Goal: Task Accomplishment & Management: Manage account settings

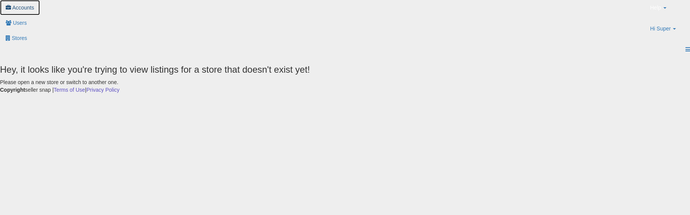
click at [40, 6] on link "Accounts" at bounding box center [20, 7] width 40 height 15
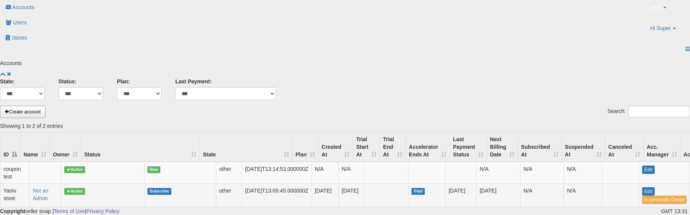
scroll to position [0, 47]
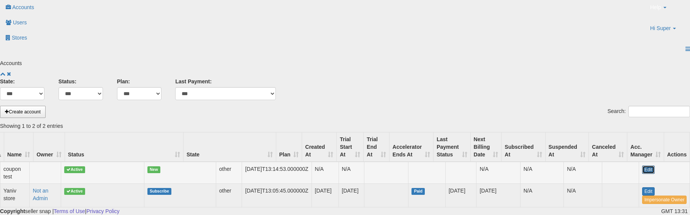
click at [642, 165] on link "Edit" at bounding box center [648, 169] width 13 height 8
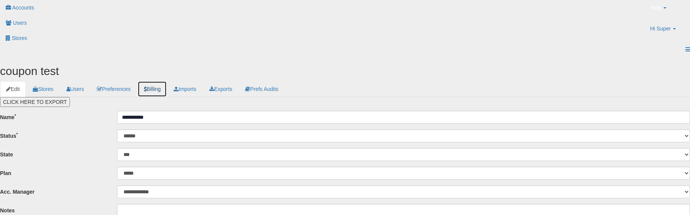
click at [147, 86] on icon at bounding box center [145, 88] width 3 height 5
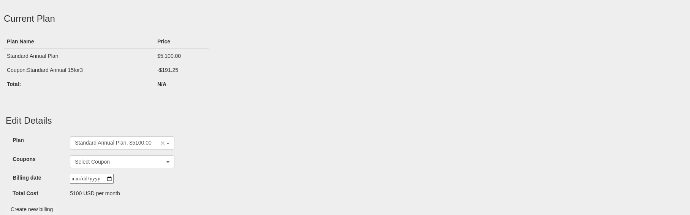
scroll to position [109, 0]
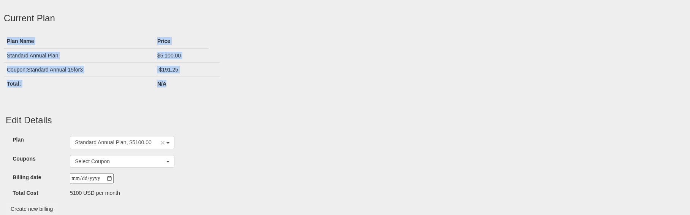
drag, startPoint x: 178, startPoint y: 55, endPoint x: -13, endPoint y: 16, distance: 194.6
click at [0, 16] on html "Unable to login Retrieving listings data.. has not yet accepted the Terms of Us…" at bounding box center [345, 60] width 690 height 338
copy div "Plan Name Price Standard Annual Plan $5,100.00 Coupon: Standard Annual 15for3 -…"
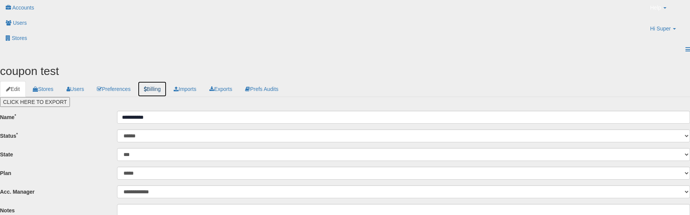
click at [167, 81] on link "Billing" at bounding box center [152, 89] width 29 height 16
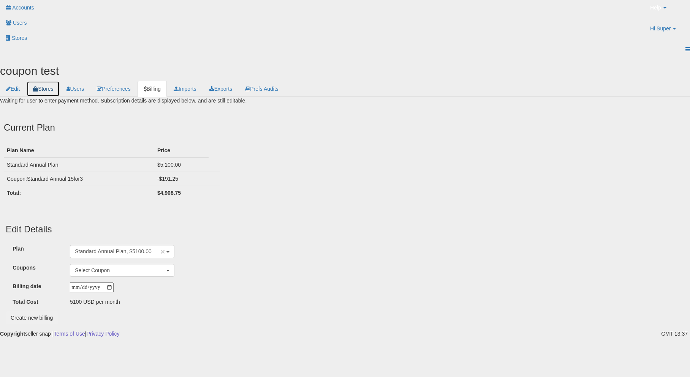
click at [38, 86] on icon at bounding box center [35, 88] width 5 height 5
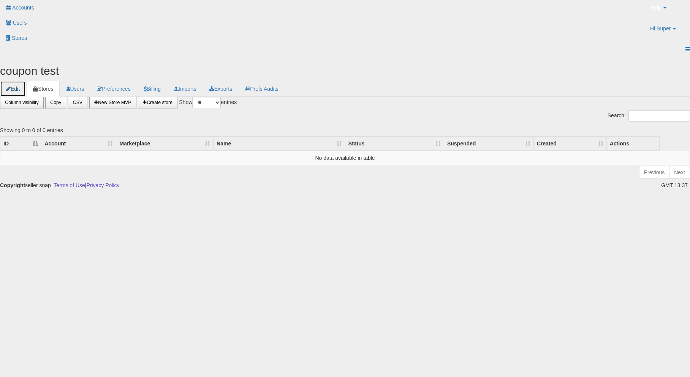
click at [26, 81] on link "Edit" at bounding box center [13, 89] width 26 height 16
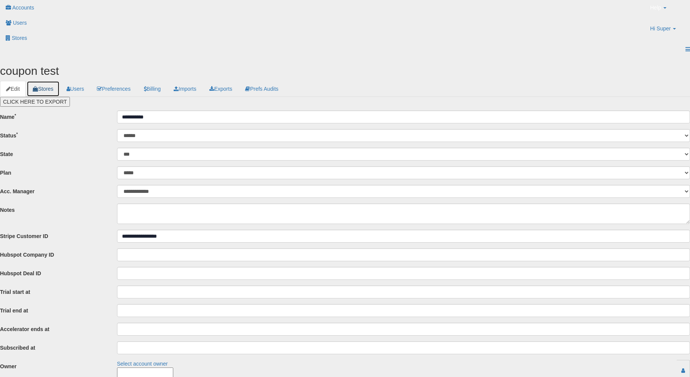
click at [59, 81] on link "Stores" at bounding box center [43, 89] width 33 height 16
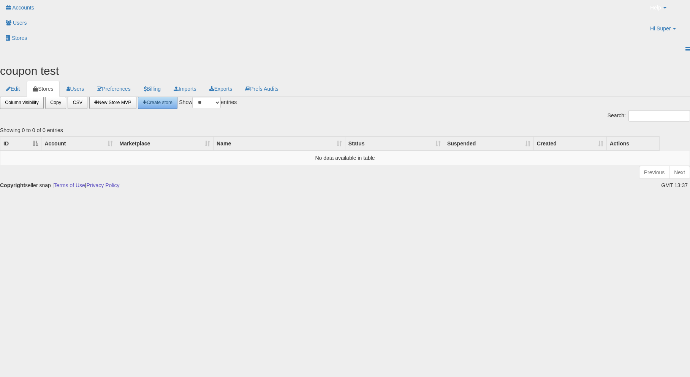
click at [172, 100] on span "Create store" at bounding box center [158, 102] width 30 height 5
